Goal: Task Accomplishment & Management: Manage account settings

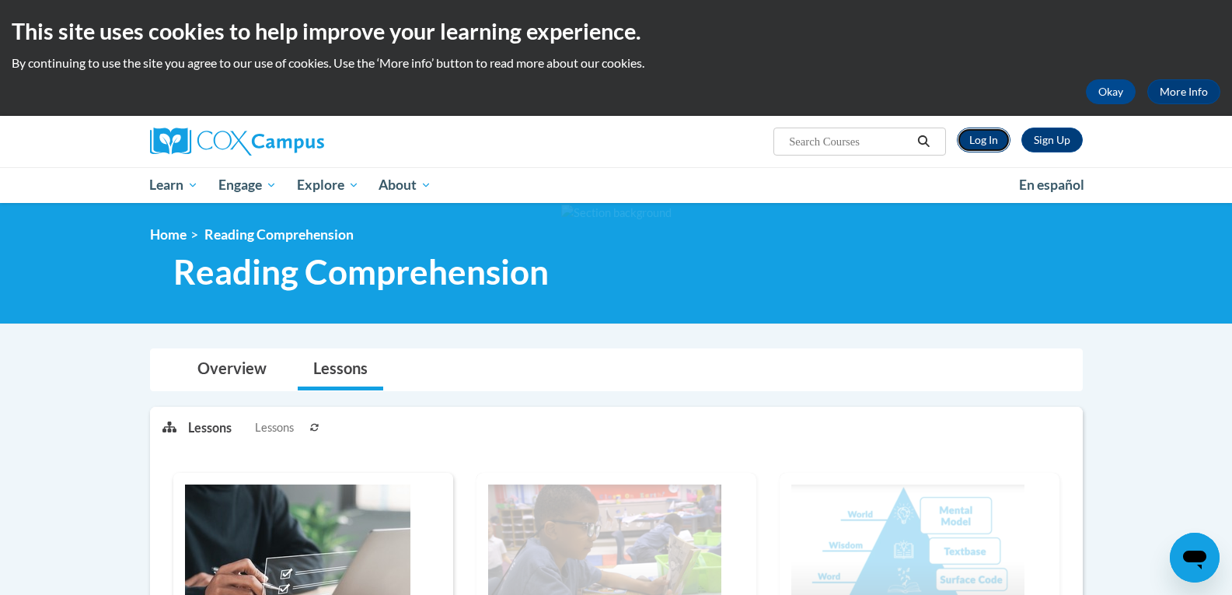
click at [995, 147] on link "Log In" at bounding box center [984, 139] width 54 height 25
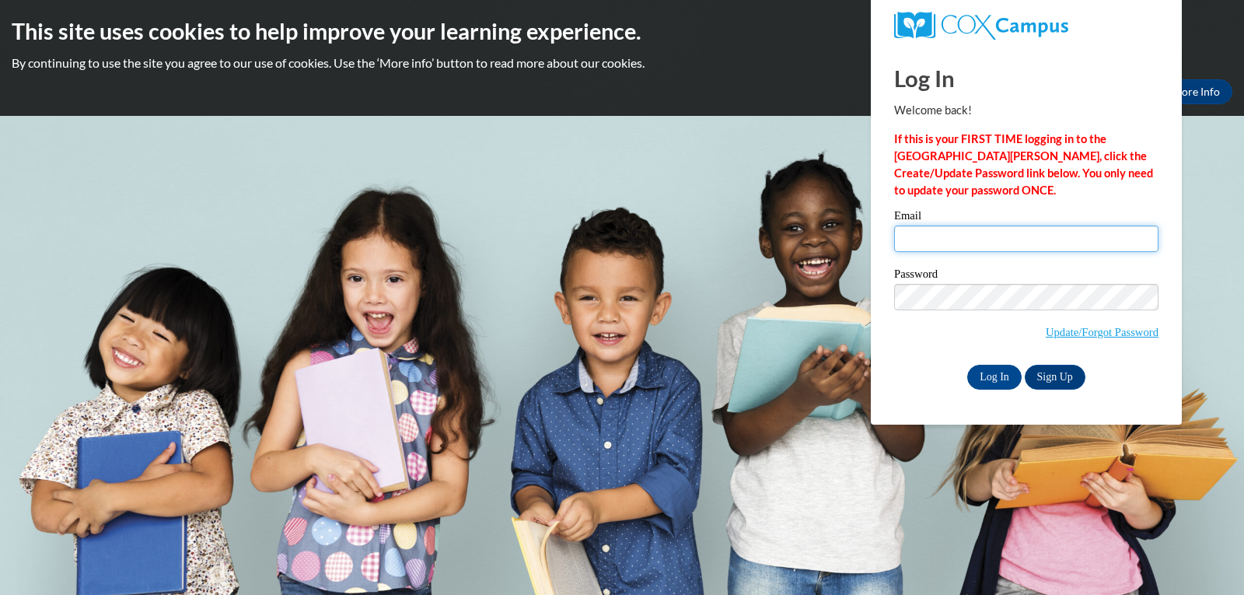
click at [973, 237] on input "Email" at bounding box center [1026, 238] width 264 height 26
type input "mrreec7760@ung.edu"
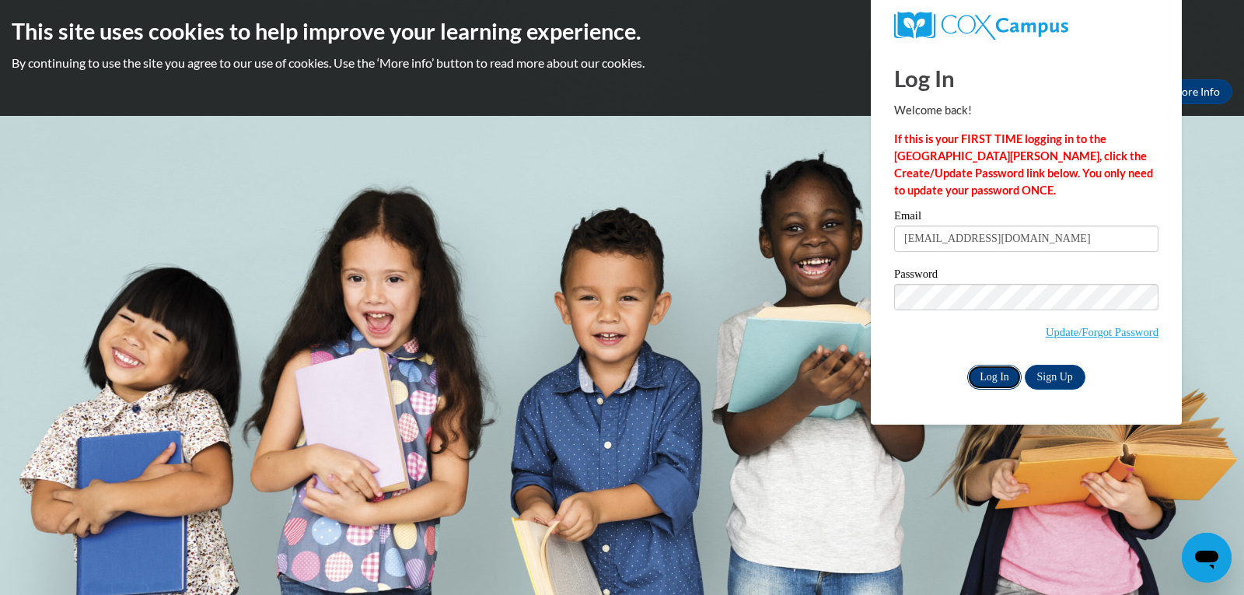
click at [986, 375] on input "Log In" at bounding box center [994, 377] width 54 height 25
click at [974, 372] on input "Log In" at bounding box center [994, 377] width 54 height 25
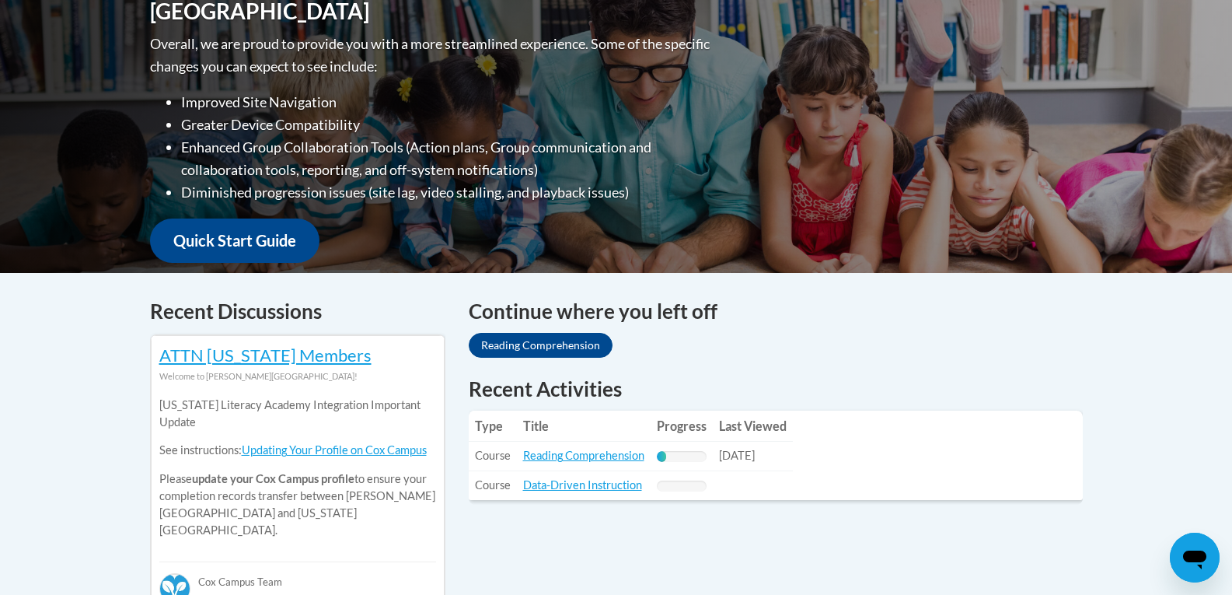
scroll to position [544, 0]
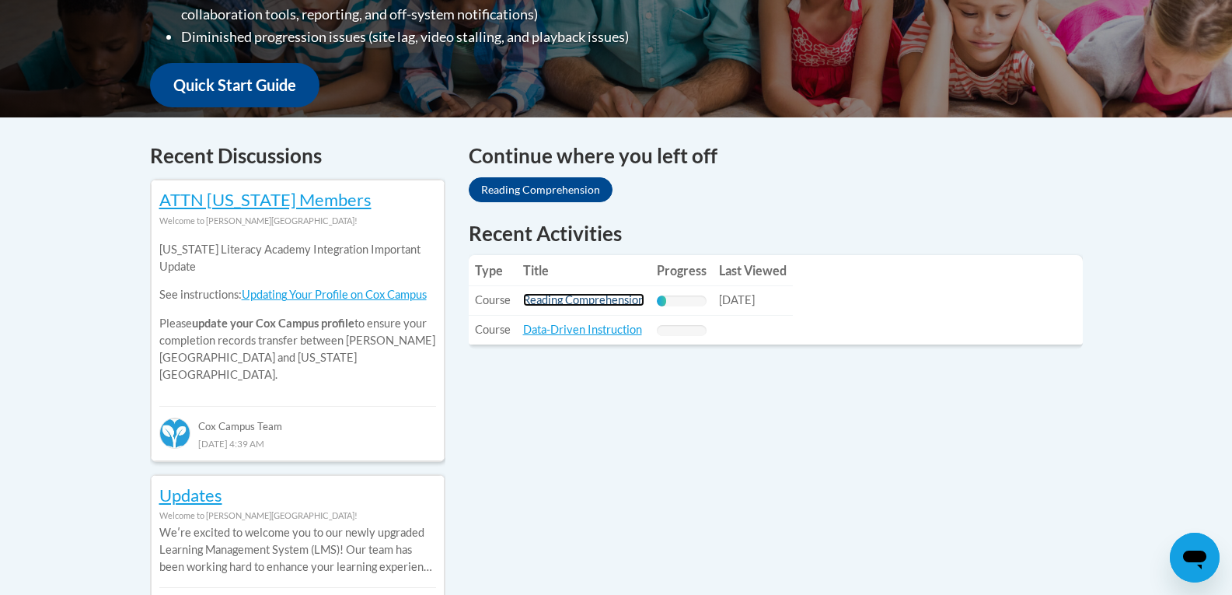
click at [567, 305] on link "Reading Comprehension" at bounding box center [583, 299] width 121 height 13
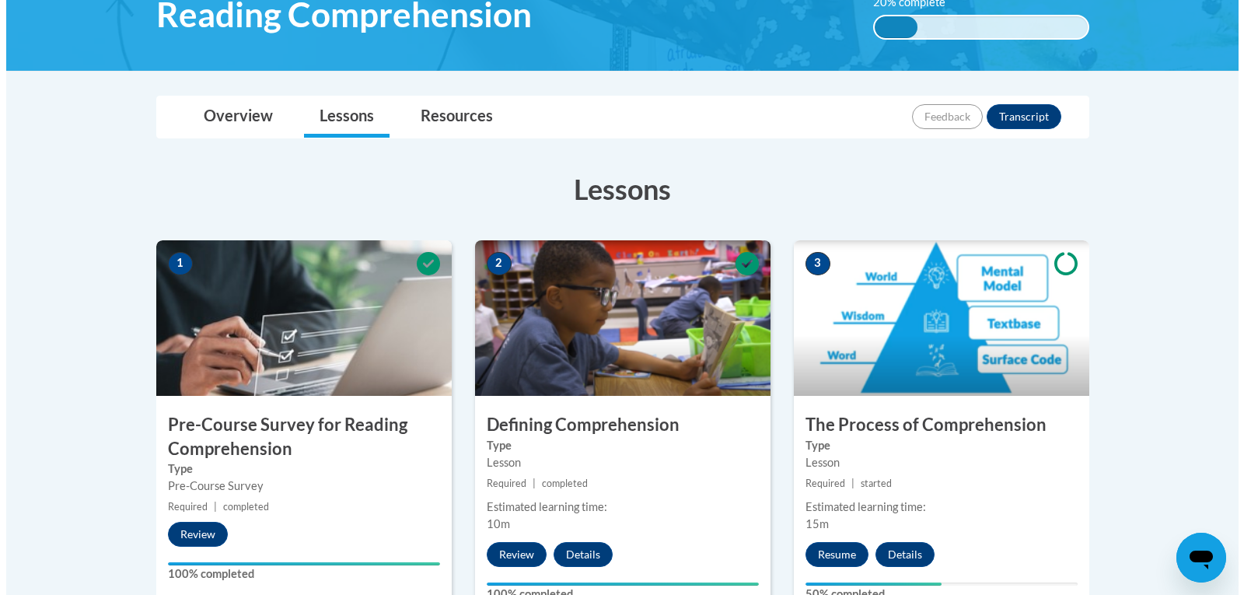
scroll to position [438, 0]
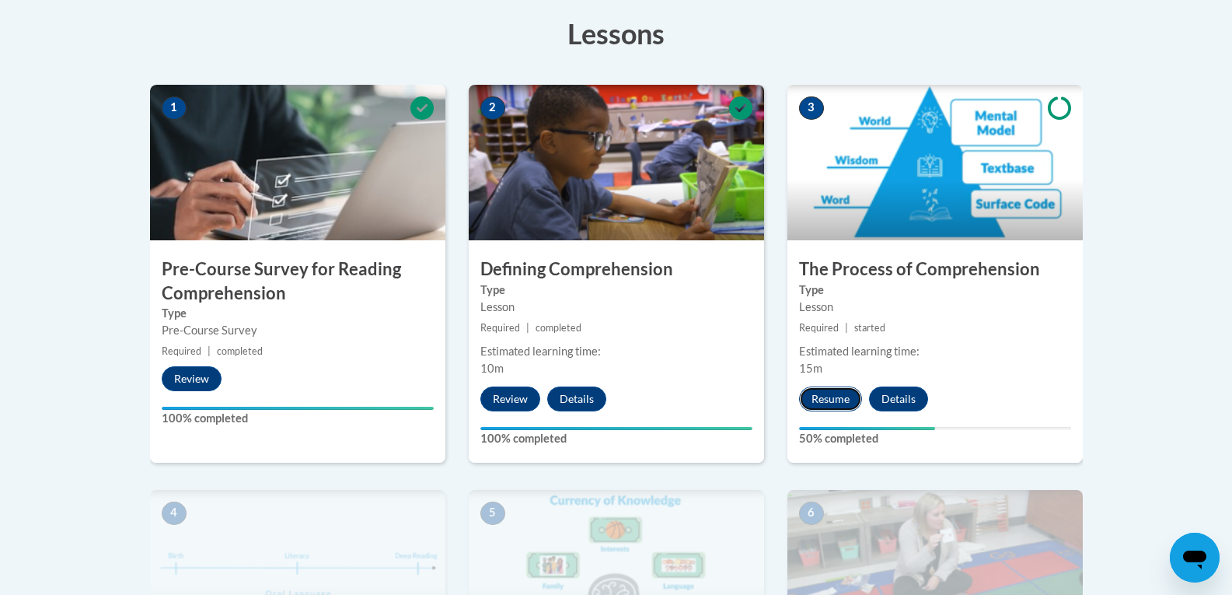
click at [820, 403] on button "Resume" at bounding box center [830, 398] width 63 height 25
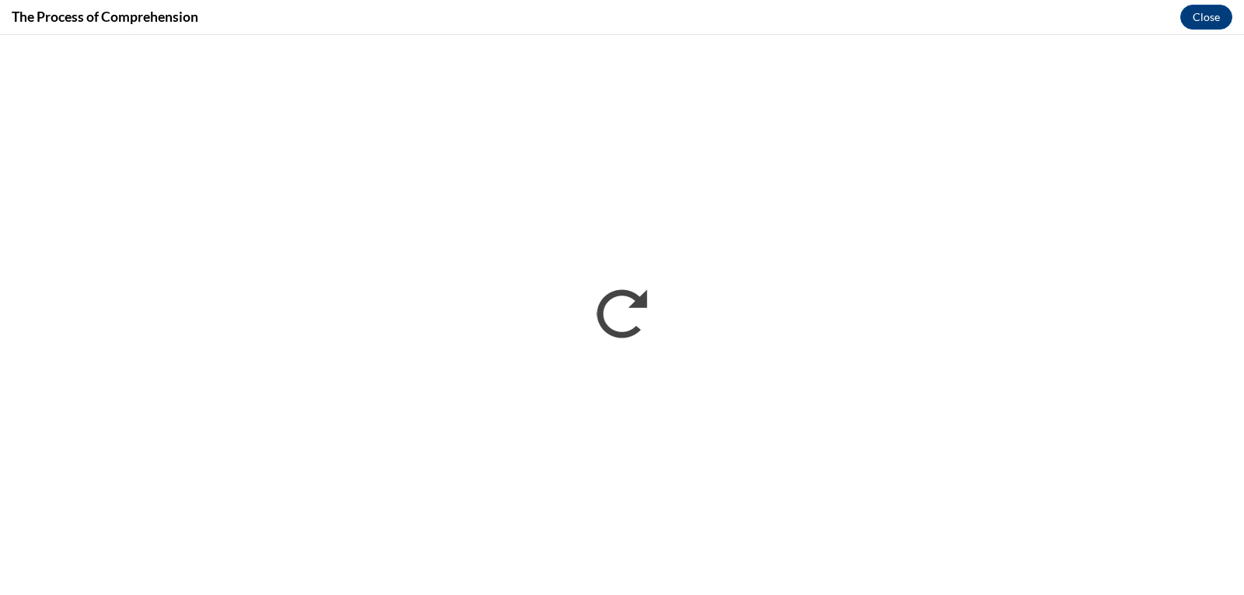
scroll to position [0, 0]
